Goal: Task Accomplishment & Management: Use online tool/utility

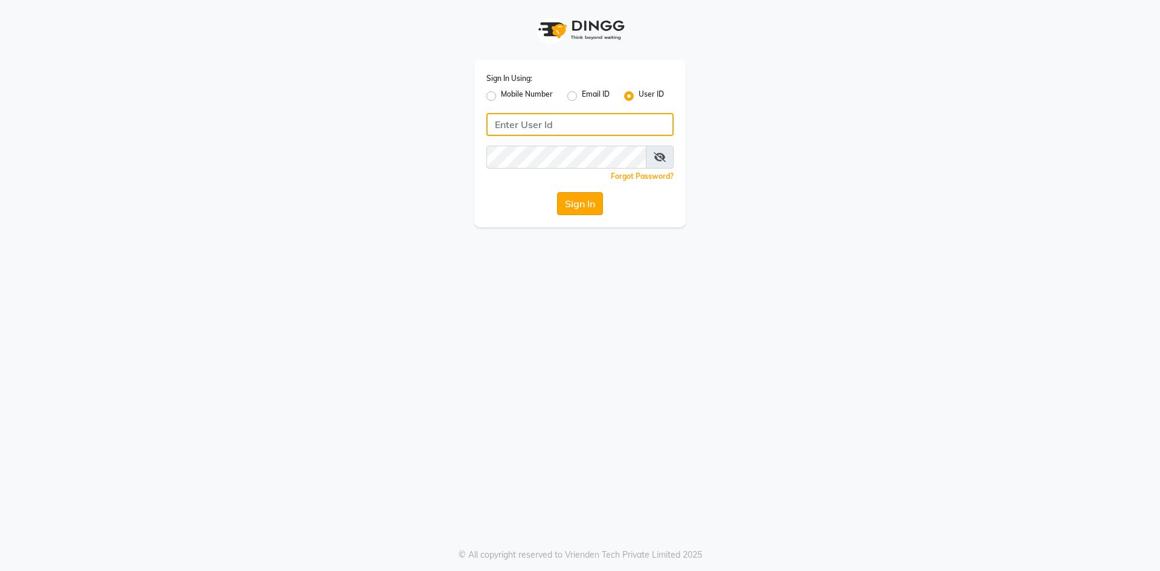
type input "alenna"
click at [585, 210] on button "Sign In" at bounding box center [580, 203] width 46 height 23
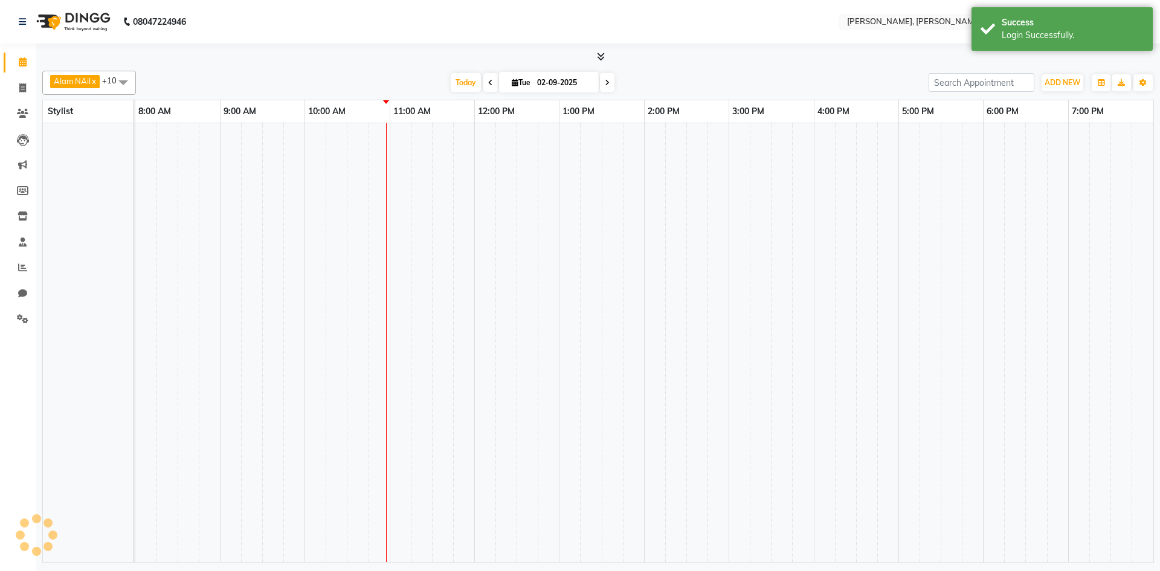
select select "en"
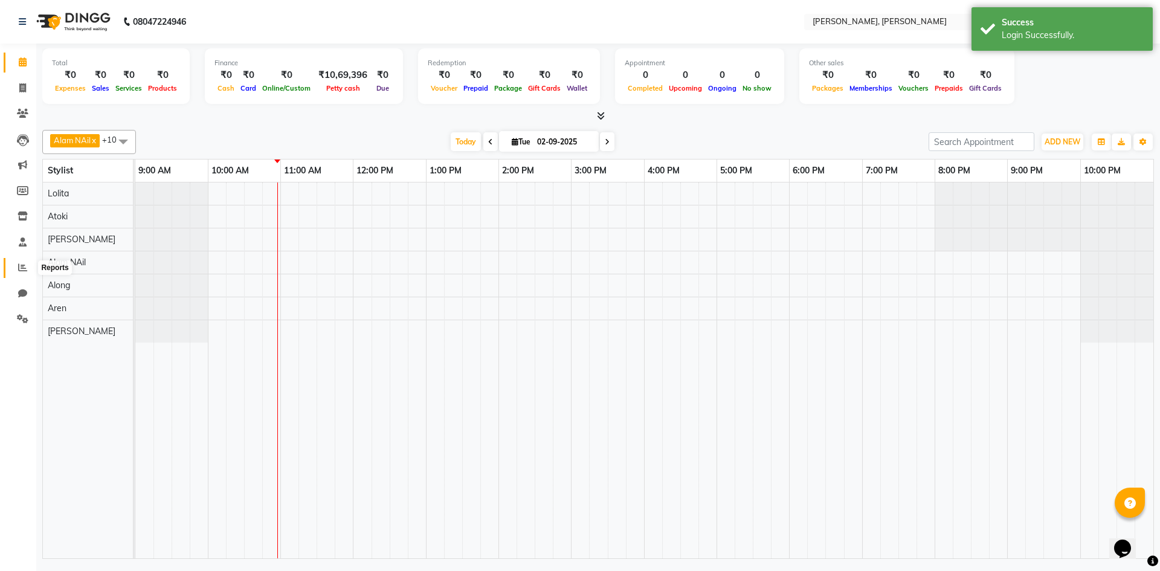
click at [25, 266] on icon at bounding box center [22, 267] width 9 height 9
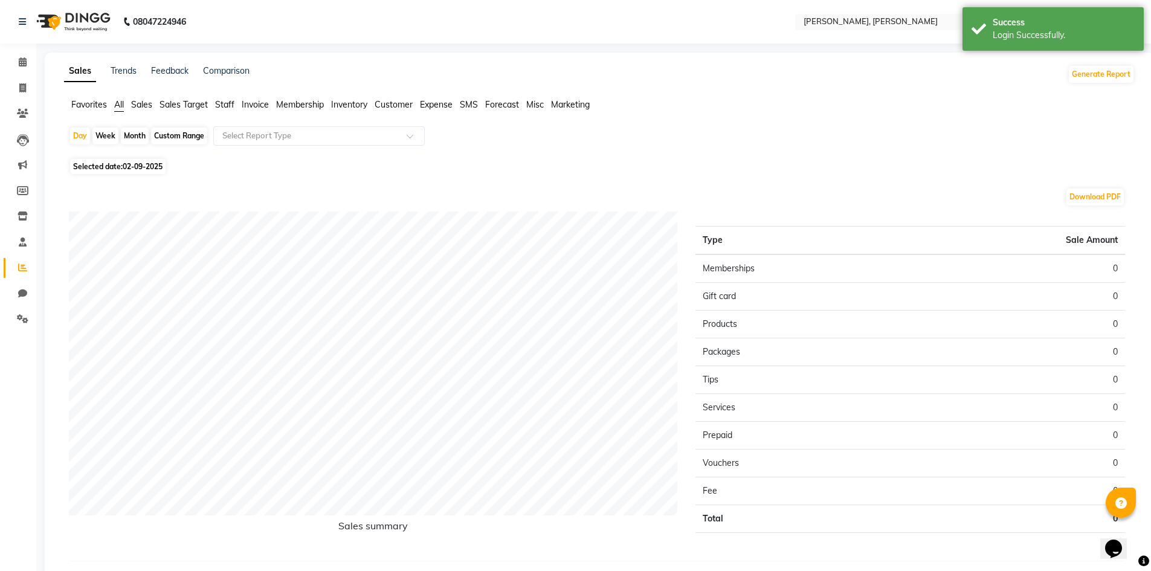
click at [144, 137] on div "Month" at bounding box center [135, 135] width 28 height 17
select select "9"
select select "2025"
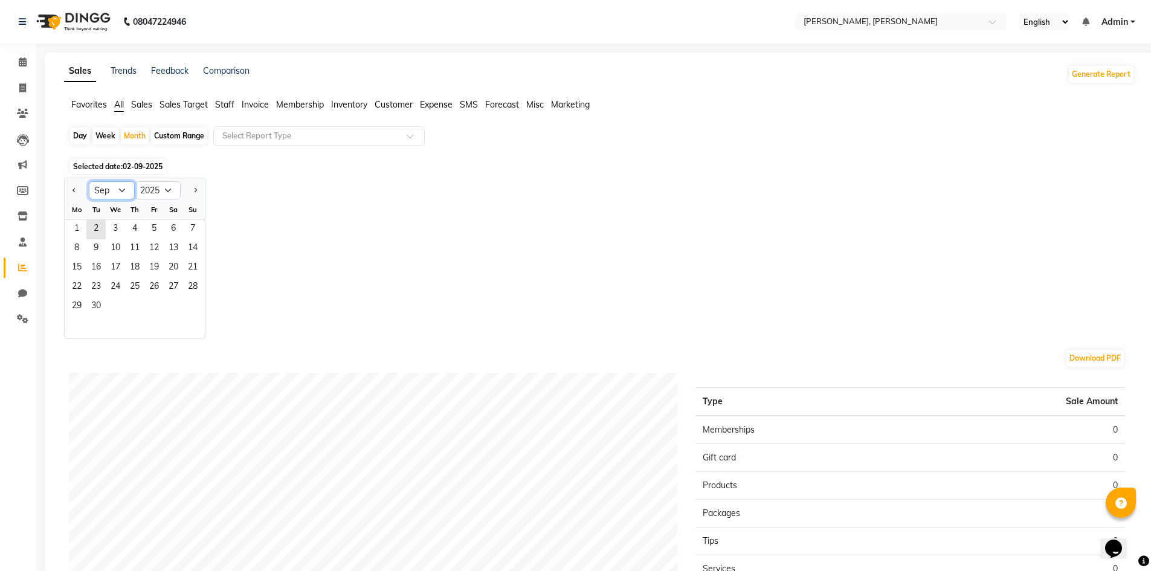
click at [116, 188] on select "Jan Feb Mar Apr May Jun [DATE] Aug Sep Oct Nov Dec" at bounding box center [112, 190] width 46 height 18
select select "8"
click at [89, 181] on select "Jan Feb Mar Apr May Jun [DATE] Aug Sep Oct Nov Dec" at bounding box center [112, 190] width 46 height 18
click at [182, 306] on span "30" at bounding box center [173, 306] width 19 height 19
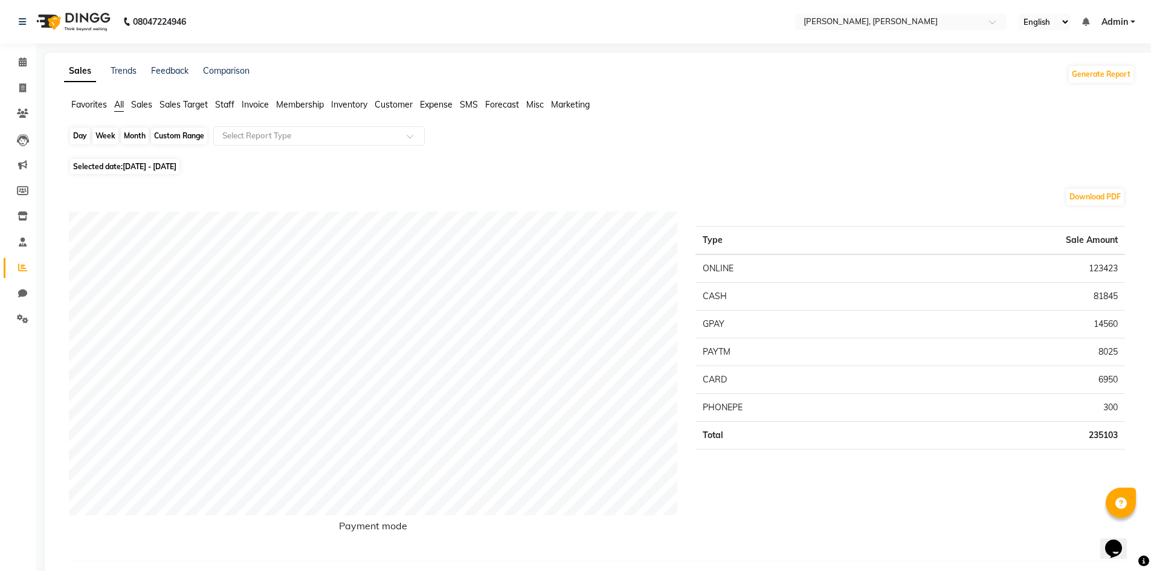
click at [134, 136] on div "Month" at bounding box center [135, 135] width 28 height 17
select select "8"
select select "2025"
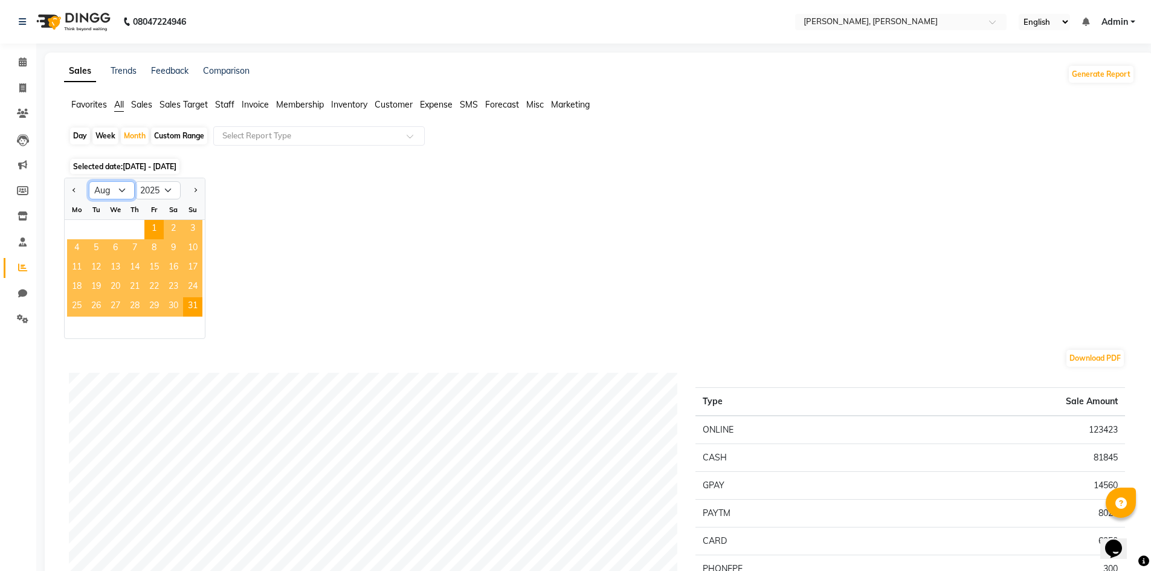
click at [126, 193] on select "Jan Feb Mar Apr May Jun [DATE] Aug Sep Oct Nov Dec" at bounding box center [112, 190] width 46 height 18
select select "9"
click at [89, 181] on select "Jan Feb Mar Apr May Jun [DATE] Aug Sep Oct Nov Dec" at bounding box center [112, 190] width 46 height 18
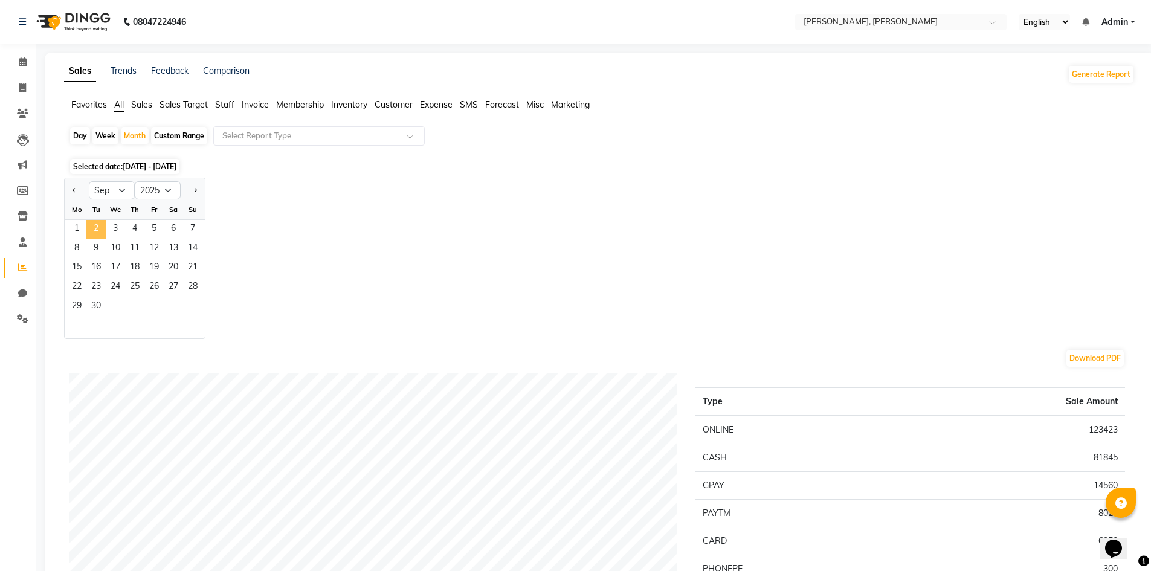
click at [94, 228] on span "2" at bounding box center [95, 229] width 19 height 19
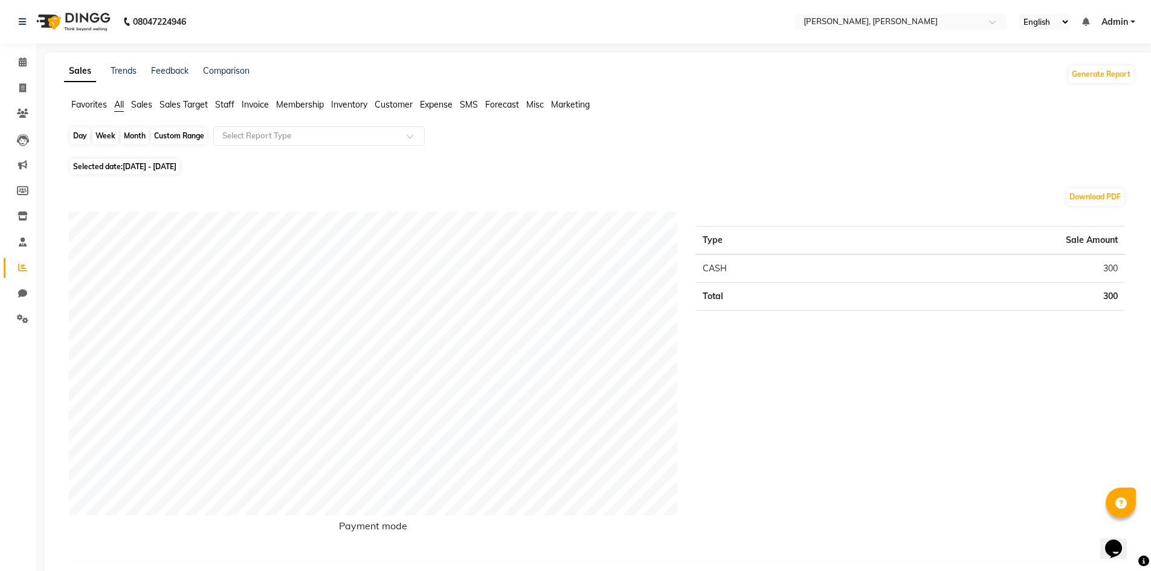
click at [133, 134] on div "Month" at bounding box center [135, 135] width 28 height 17
select select "9"
select select "2025"
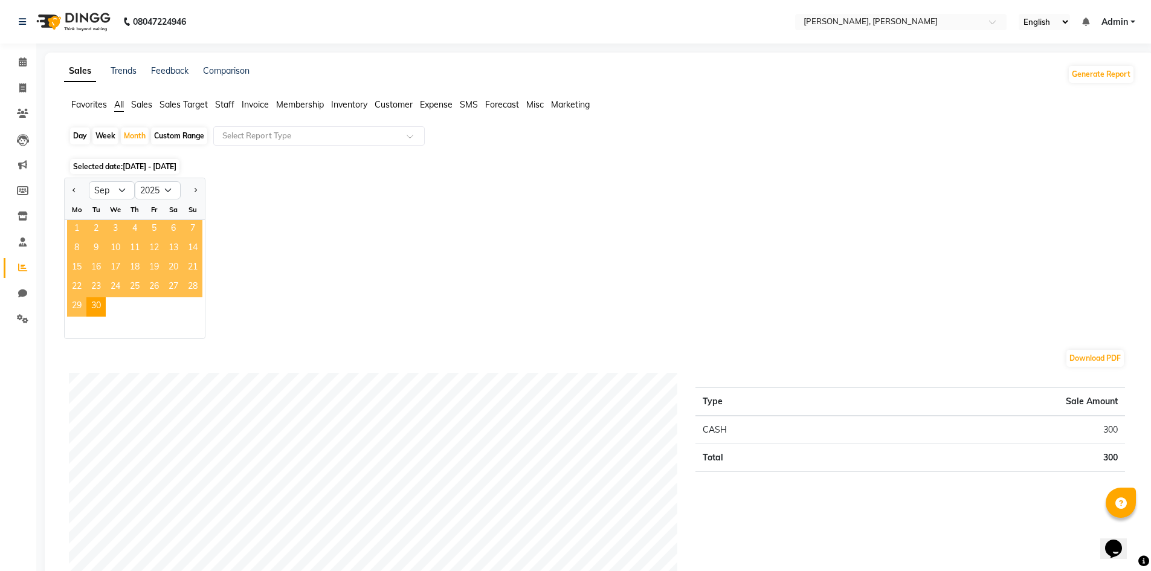
click at [80, 228] on span "1" at bounding box center [76, 229] width 19 height 19
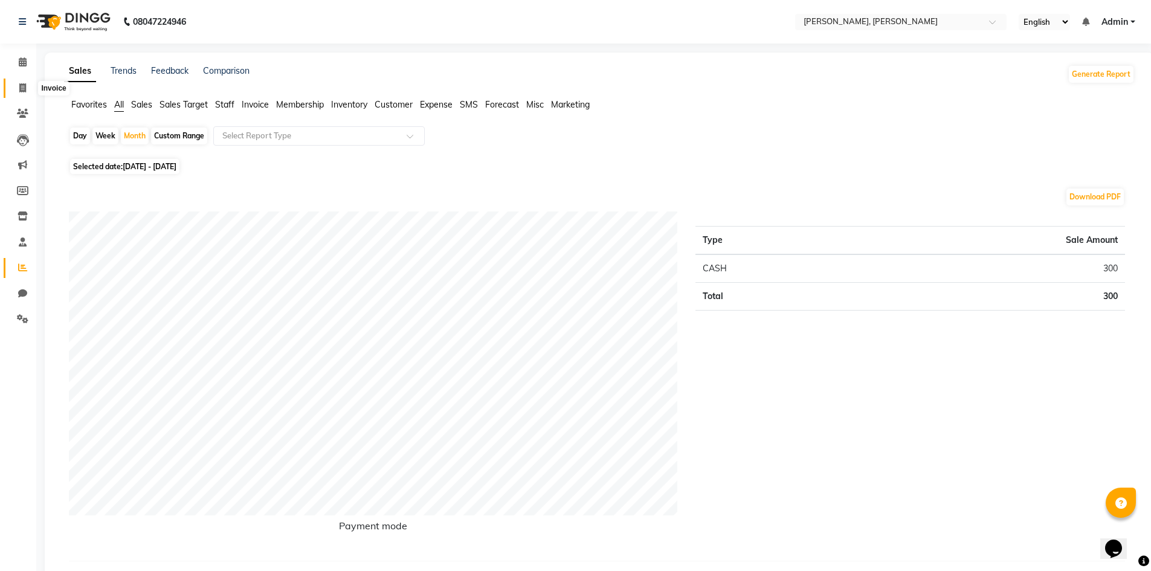
click at [21, 91] on icon at bounding box center [22, 87] width 7 height 9
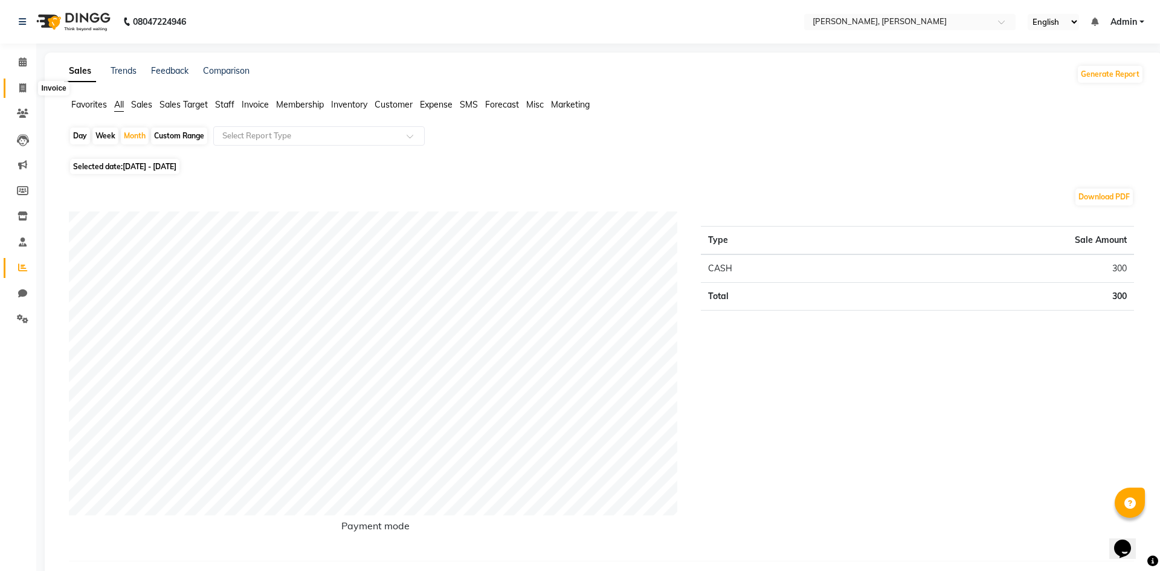
select select "service"
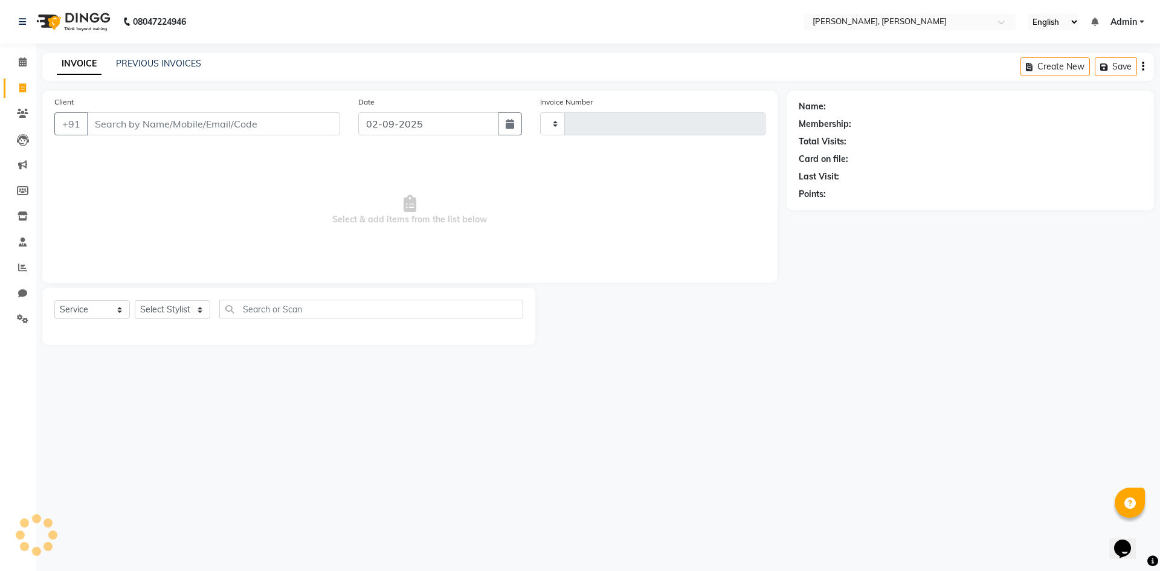
type input "0607"
select select "5264"
